Goal: Task Accomplishment & Management: Complete application form

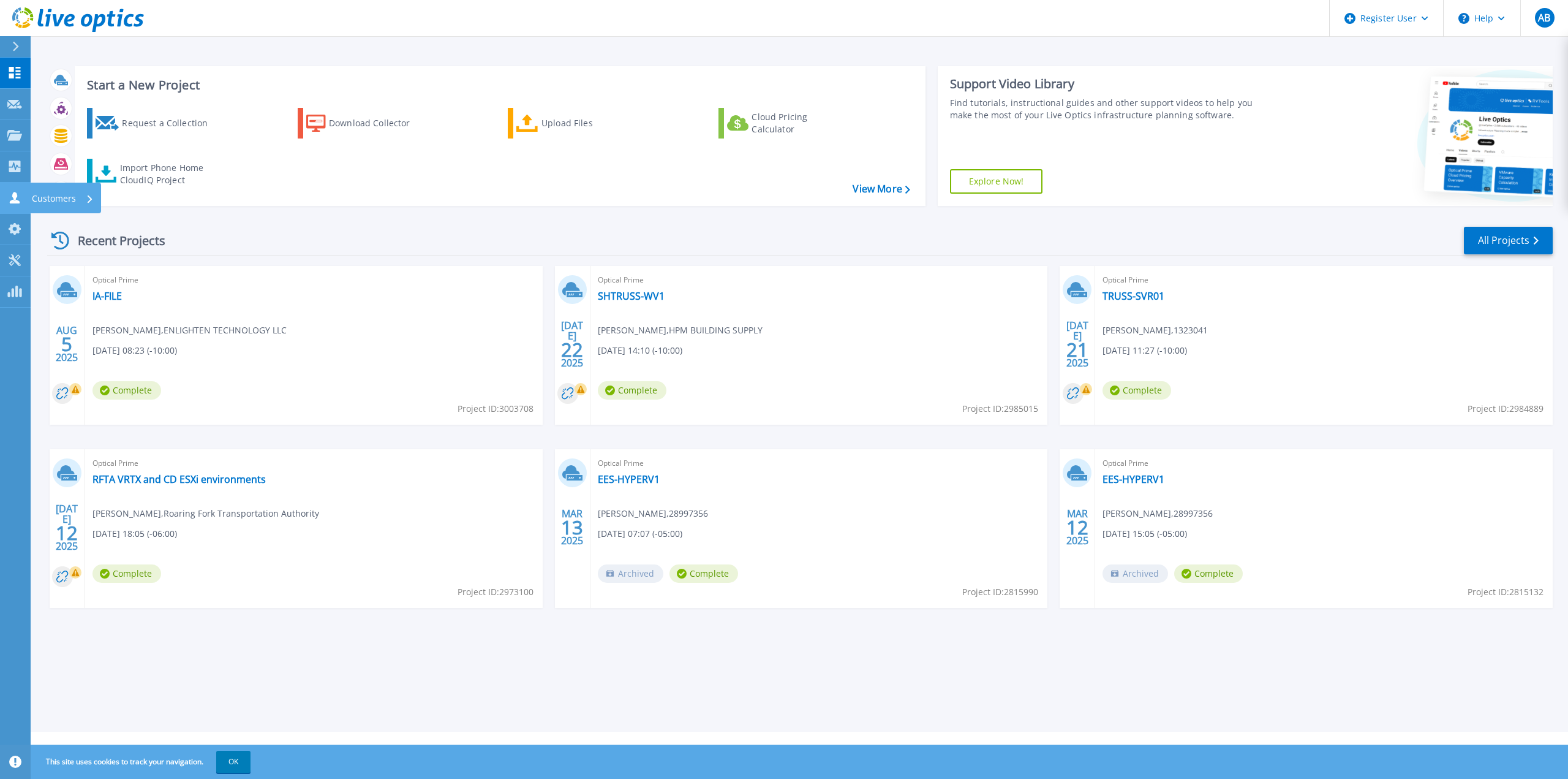
click at [88, 194] on div "Customers" at bounding box center [63, 198] width 62 height 32
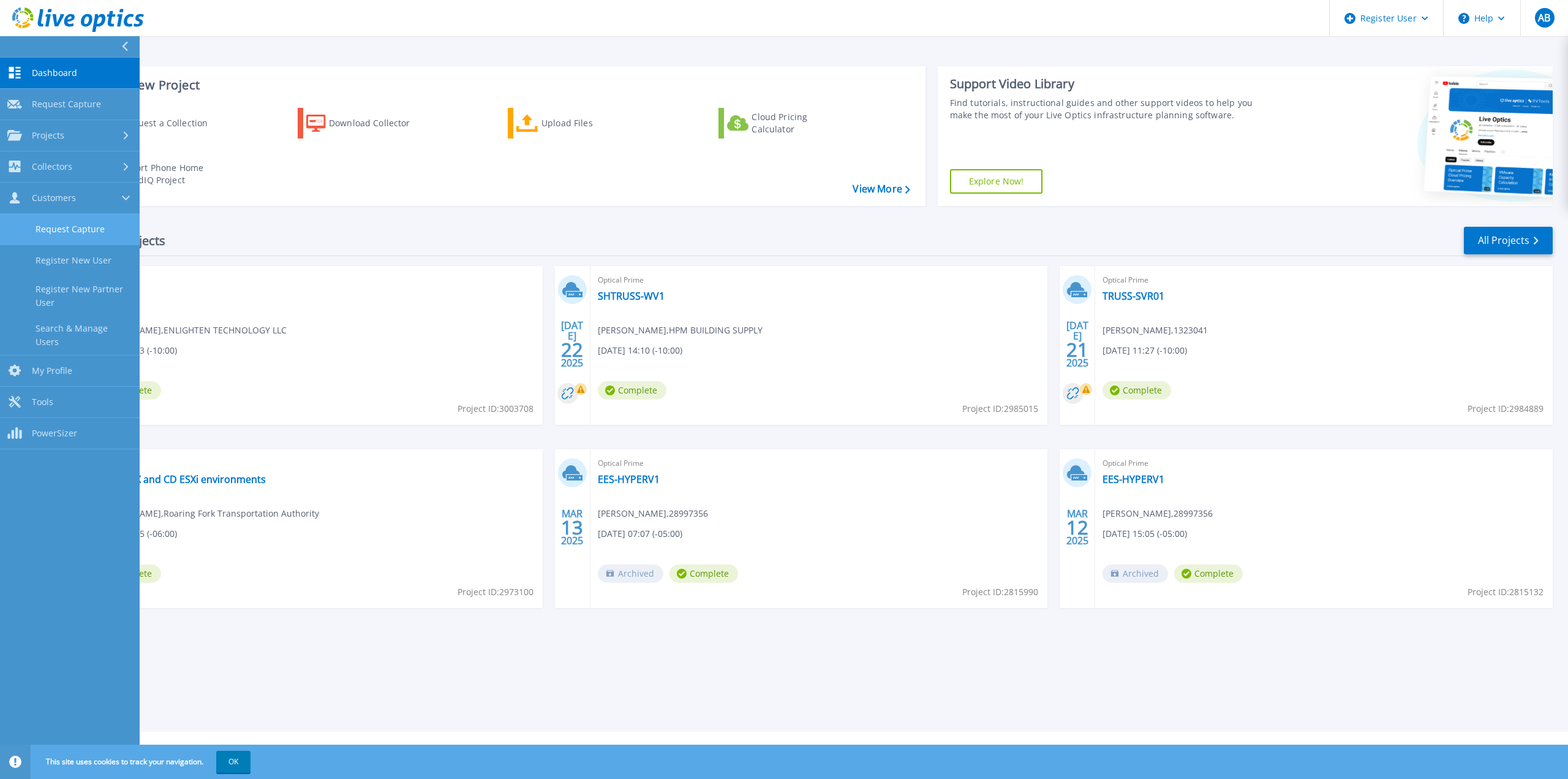
click at [76, 229] on link "Request Capture" at bounding box center [69, 229] width 140 height 31
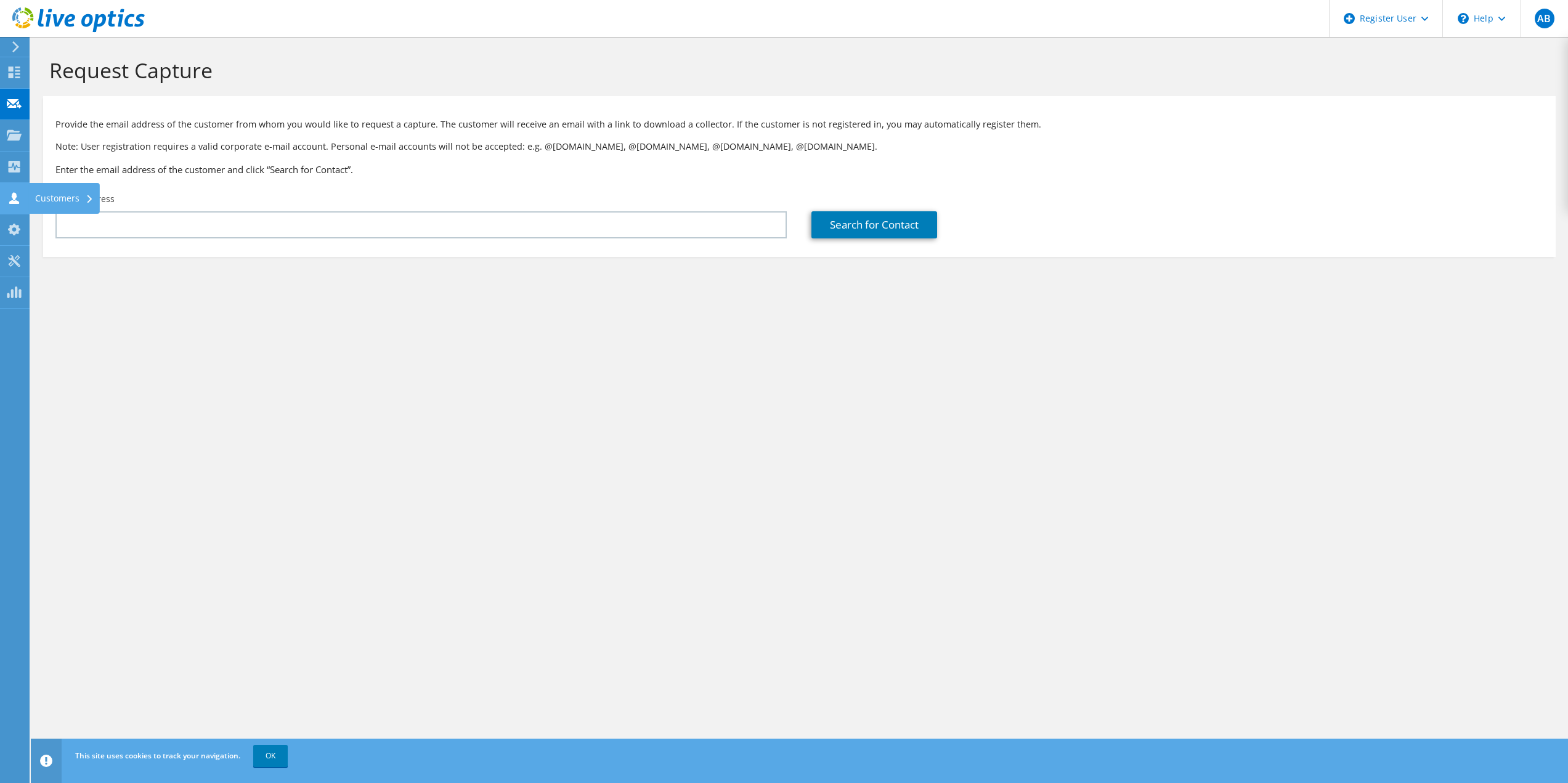
click at [91, 195] on icon at bounding box center [89, 199] width 5 height 8
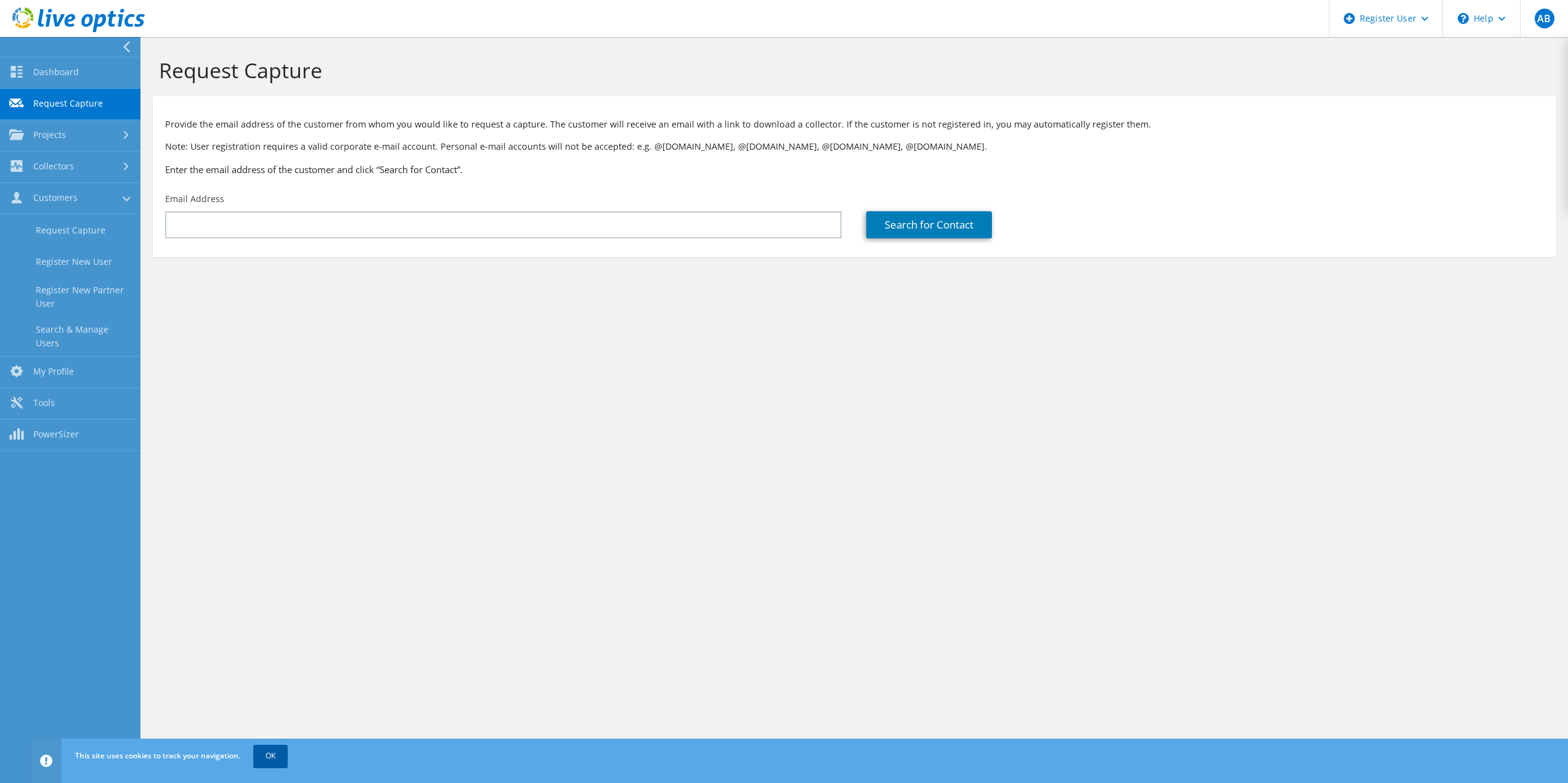
click at [279, 758] on link "OK" at bounding box center [270, 756] width 34 height 22
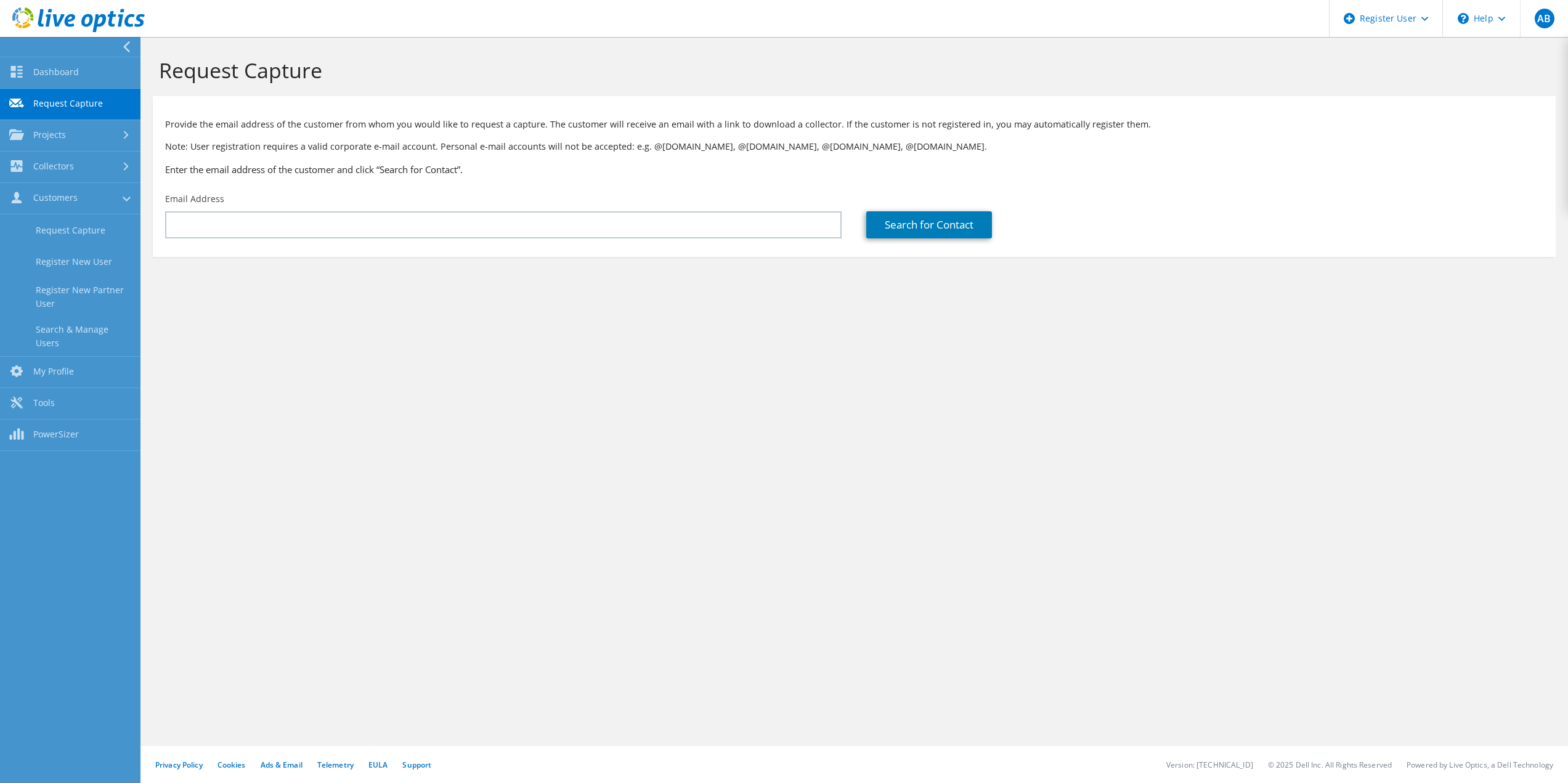
click at [626, 147] on p "Note: User registration requires a valid corporate e-mail account. Personal e-m…" at bounding box center [853, 146] width 1378 height 14
